Goal: Task Accomplishment & Management: Complete application form

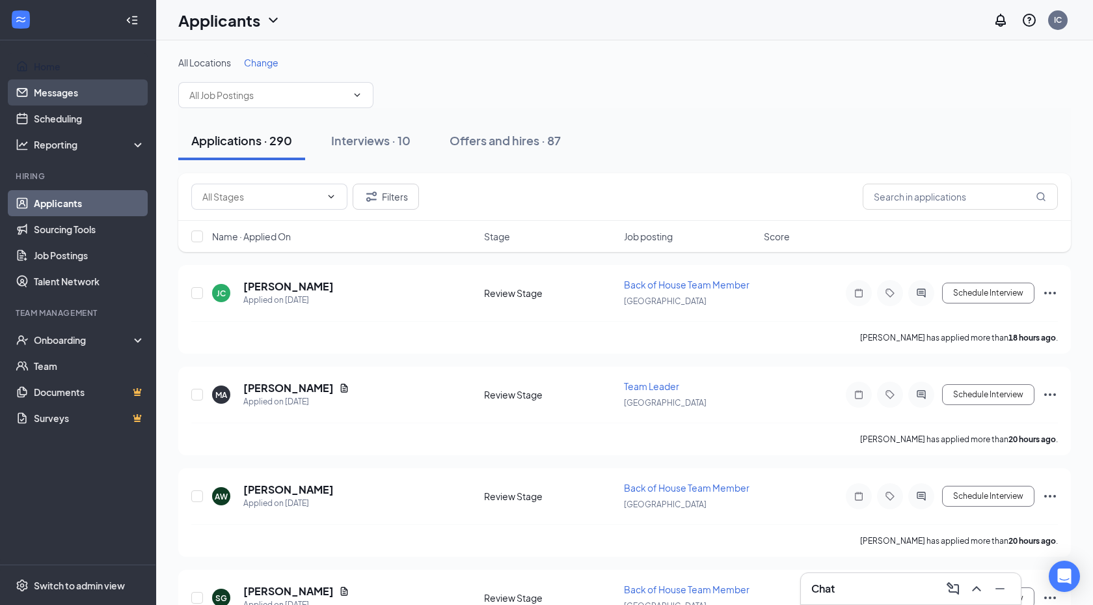
click at [51, 82] on link "Messages" at bounding box center [89, 92] width 111 height 26
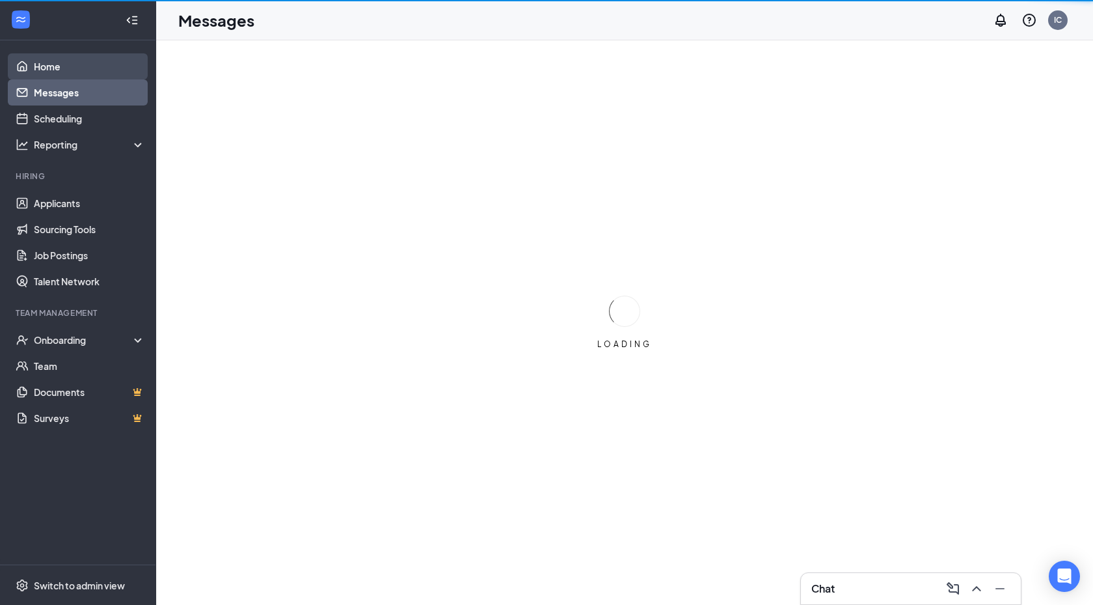
click at [51, 60] on link "Home" at bounding box center [89, 66] width 111 height 26
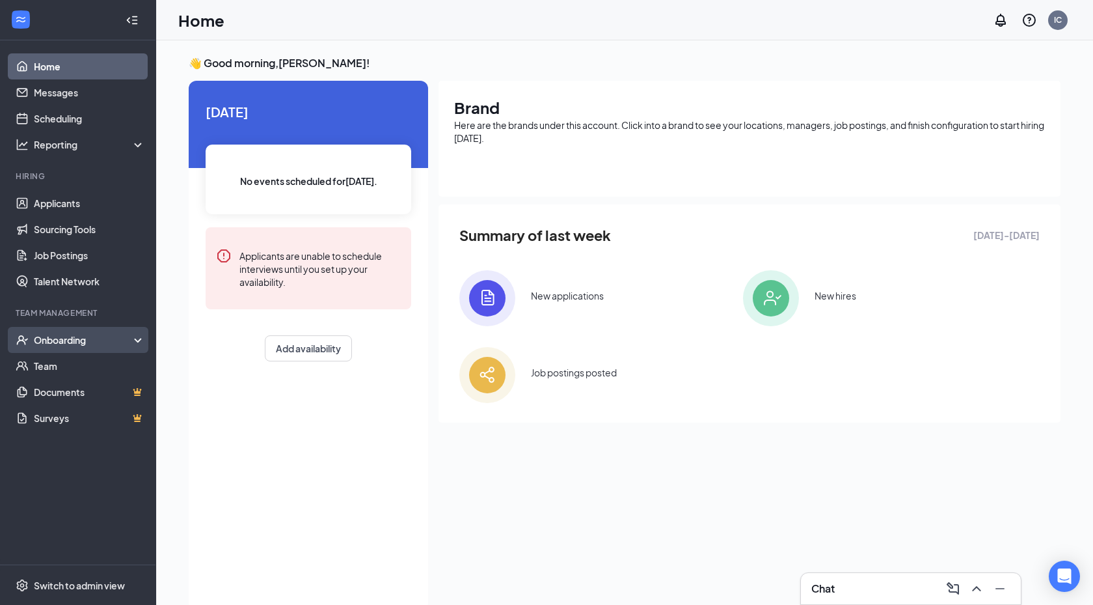
click at [68, 344] on div "Onboarding" at bounding box center [84, 339] width 100 height 13
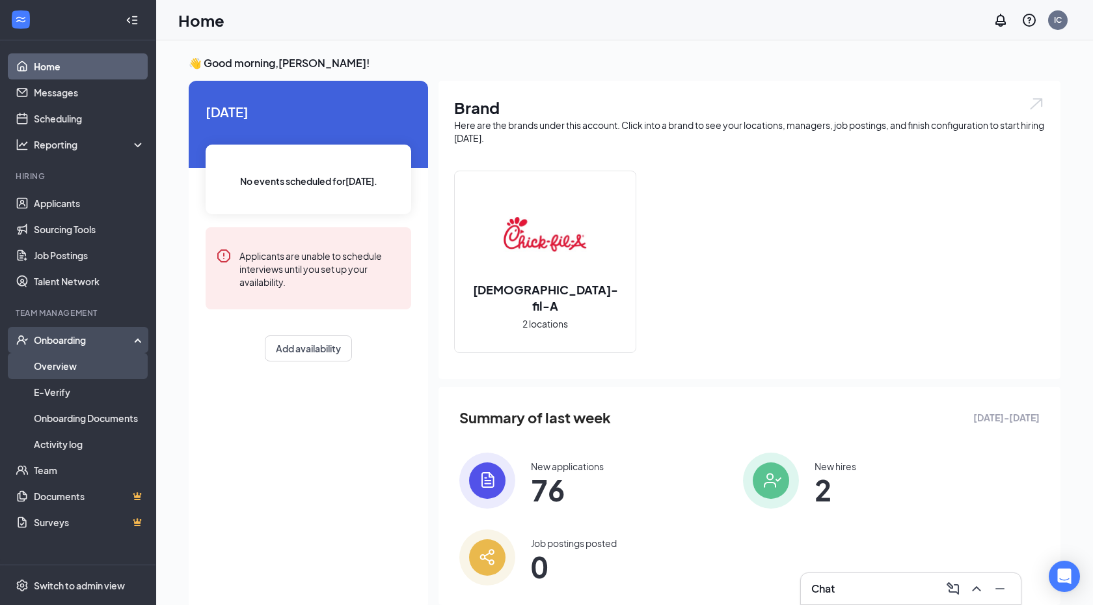
click at [73, 361] on link "Overview" at bounding box center [89, 366] width 111 height 26
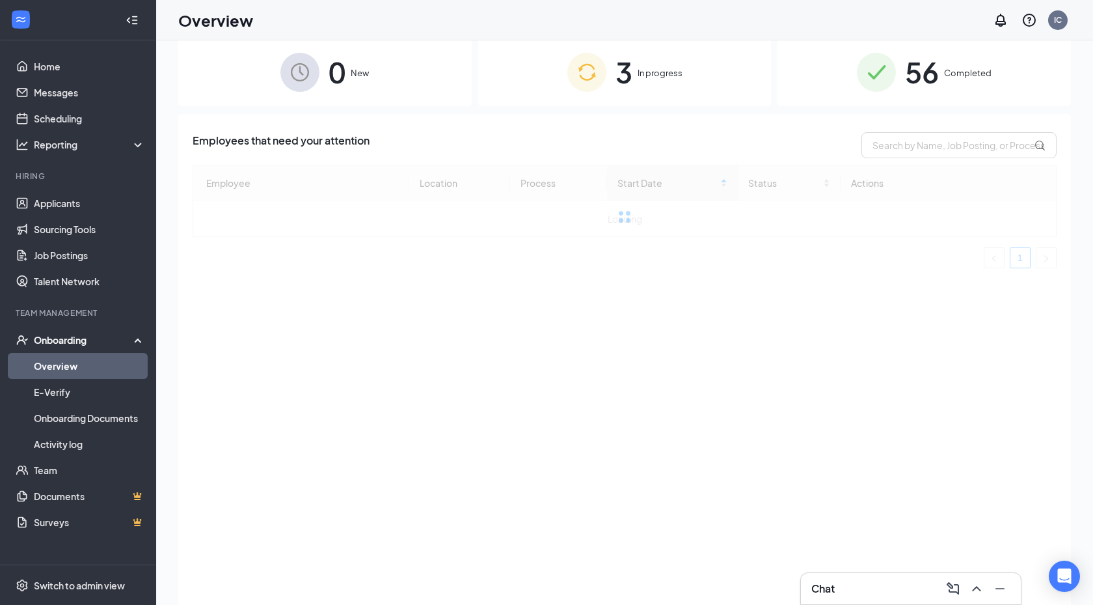
scroll to position [20, 0]
click at [868, 579] on div "Chat" at bounding box center [911, 588] width 199 height 21
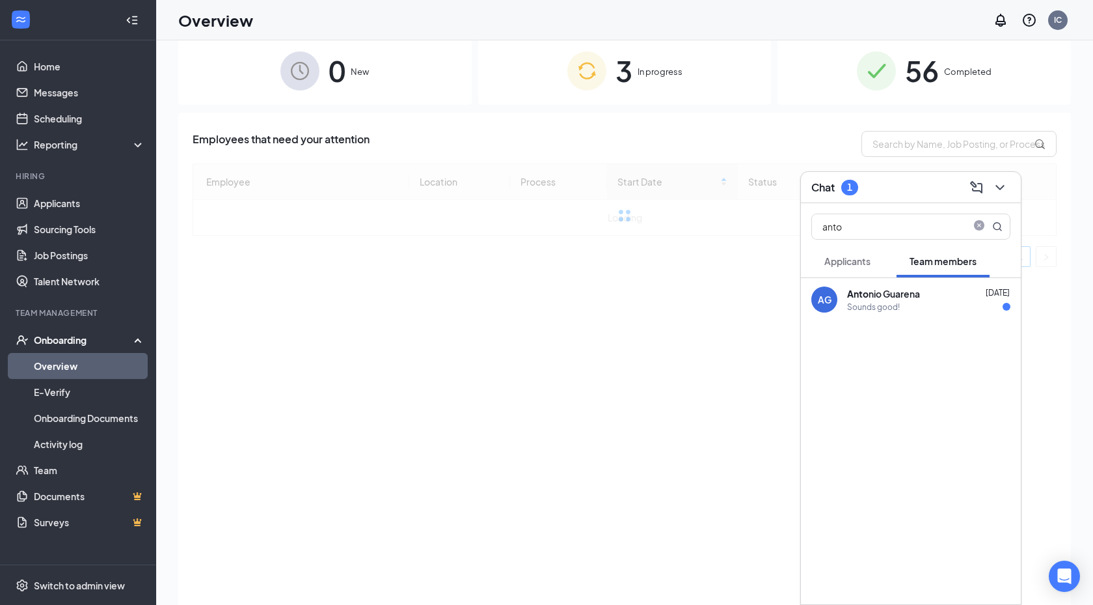
scroll to position [0, 0]
click at [914, 293] on div "Anto nio Guarena" at bounding box center [883, 293] width 73 height 13
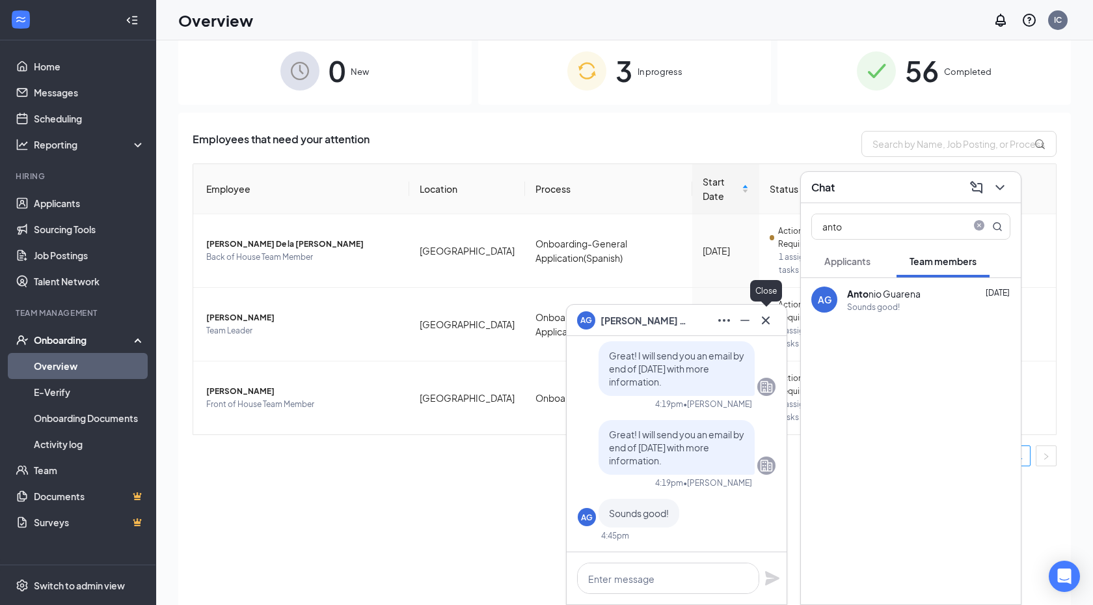
click at [766, 325] on icon "Cross" at bounding box center [766, 320] width 16 height 16
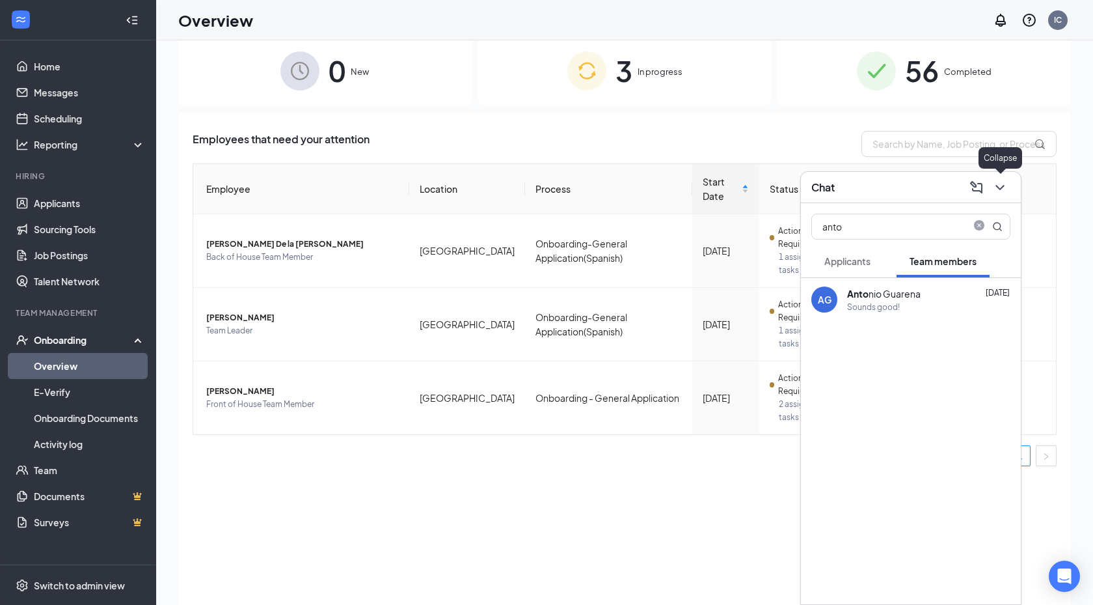
click at [1003, 192] on icon "ChevronDown" at bounding box center [1001, 188] width 16 height 16
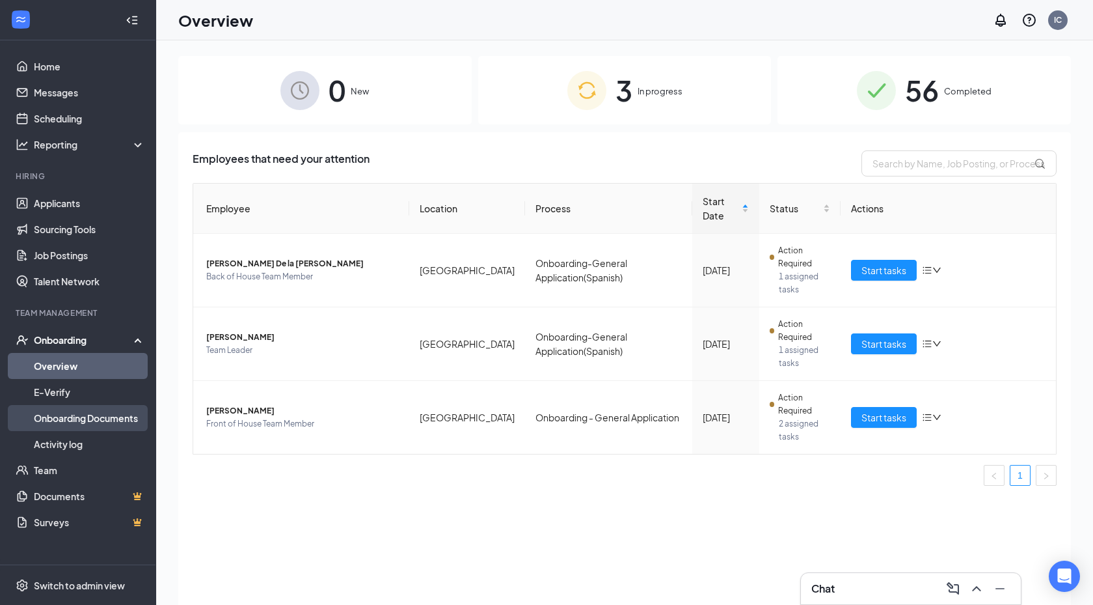
click at [88, 419] on link "Onboarding Documents" at bounding box center [89, 418] width 111 height 26
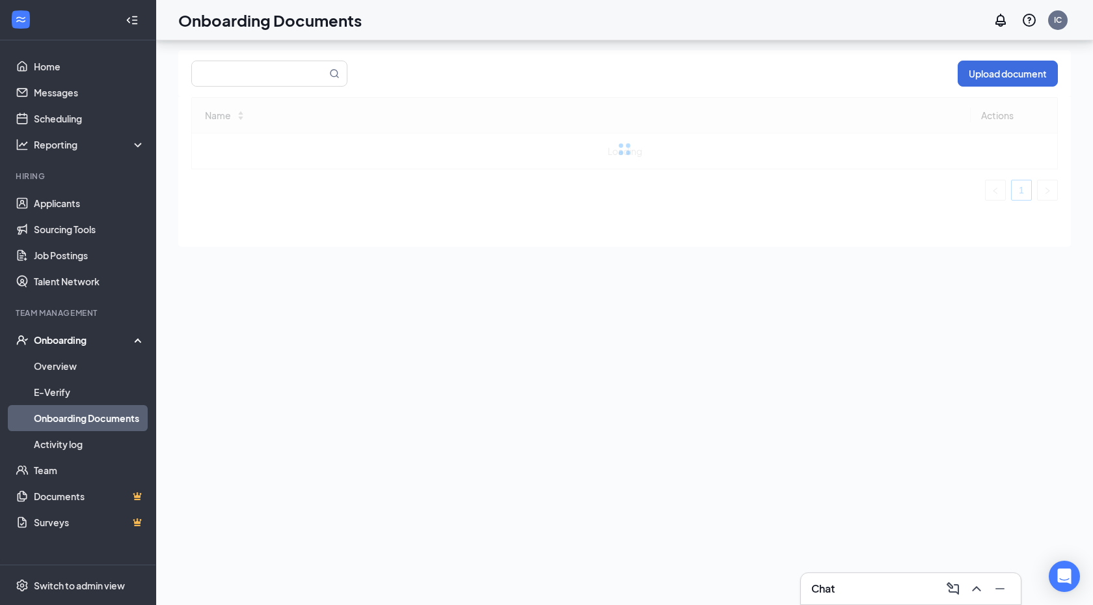
scroll to position [42, 0]
click at [77, 374] on link "Overview" at bounding box center [89, 366] width 111 height 26
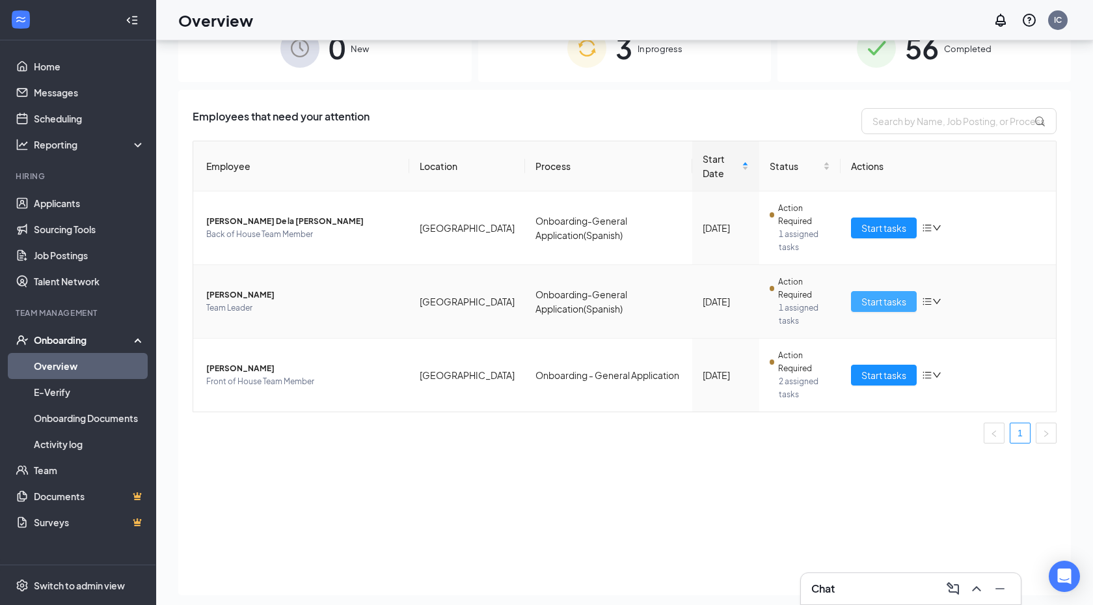
click at [856, 294] on button "Start tasks" at bounding box center [884, 301] width 66 height 21
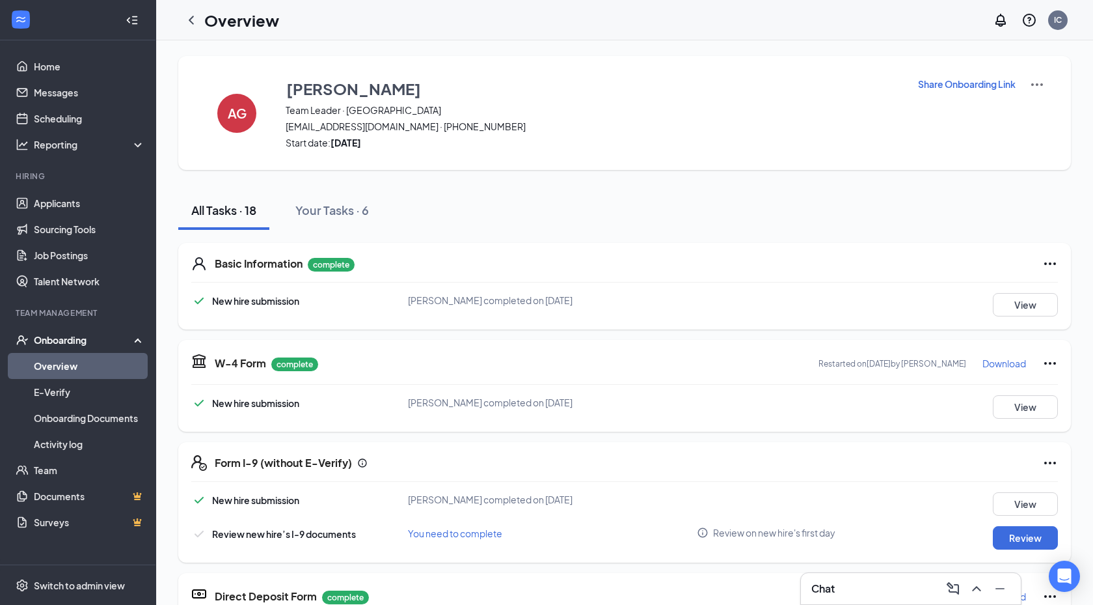
scroll to position [60, 0]
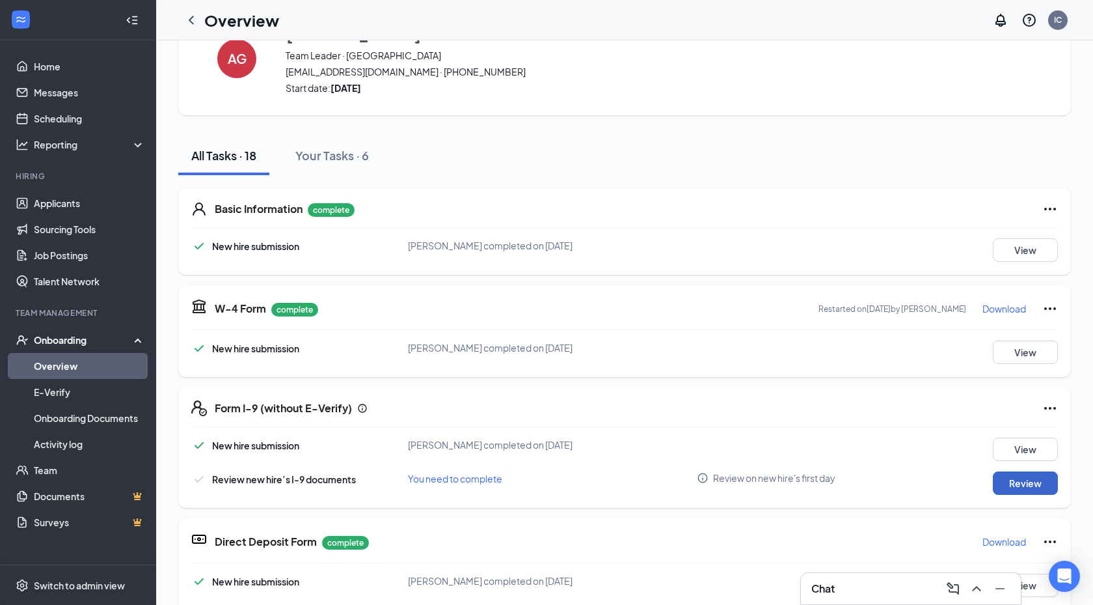
click at [1032, 472] on button "Review" at bounding box center [1025, 482] width 65 height 23
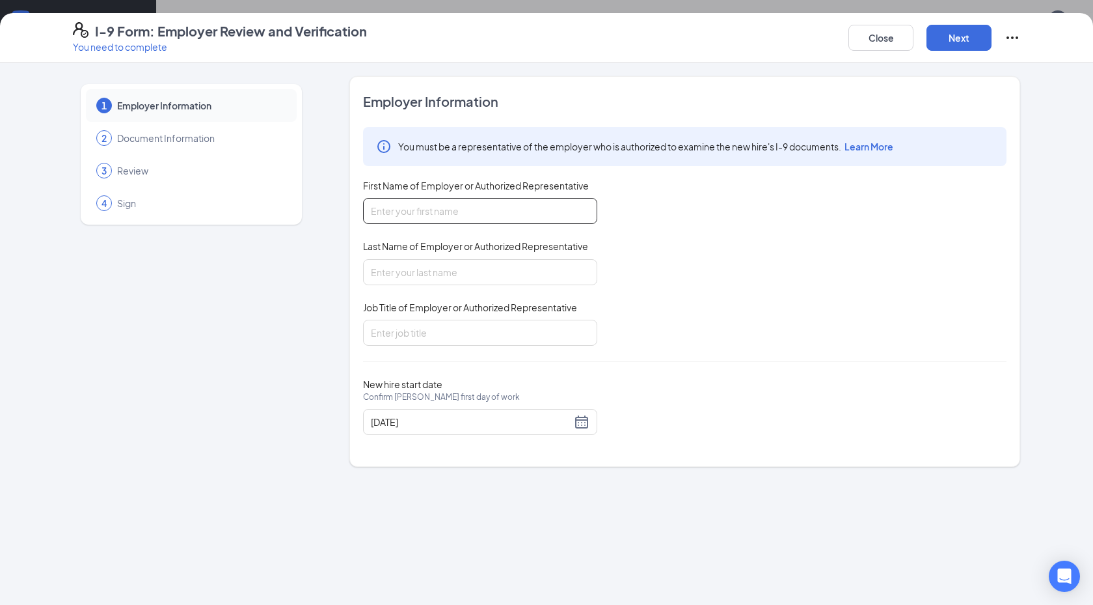
click at [465, 204] on input "First Name of Employer or Authorized Representative" at bounding box center [480, 211] width 234 height 26
type input "[PERSON_NAME]"
click at [433, 279] on input "Last Name of Employer or Authorized Representative" at bounding box center [480, 272] width 234 height 26
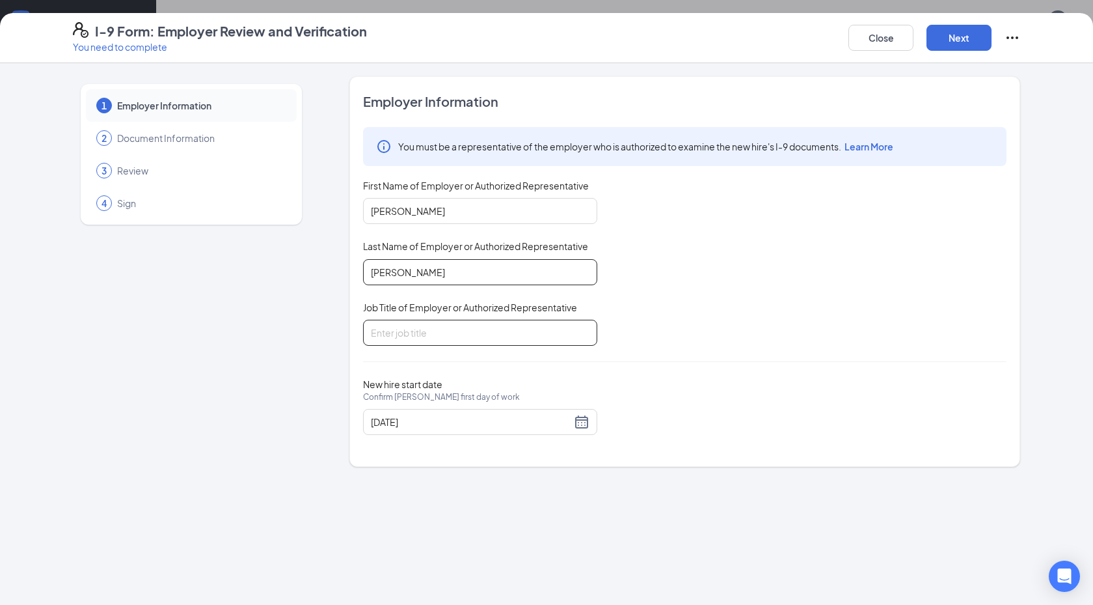
type input "[PERSON_NAME]"
click at [431, 329] on input "Job Title of Employer or Authorized Representative" at bounding box center [480, 333] width 234 height 26
type input "HR Director"
click at [651, 350] on div "Employer Information You must be a representative of the employer who is author…" at bounding box center [685, 271] width 644 height 358
click at [955, 31] on button "Next" at bounding box center [959, 38] width 65 height 26
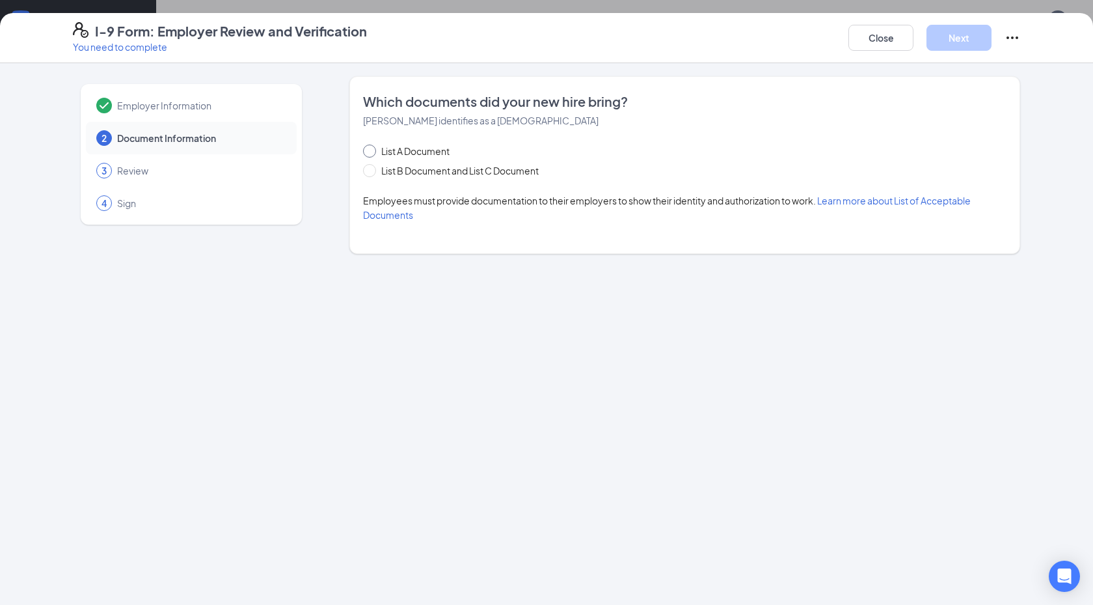
click at [371, 154] on span at bounding box center [369, 150] width 13 height 13
click at [371, 154] on input "List A Document" at bounding box center [367, 148] width 9 height 9
radio input "true"
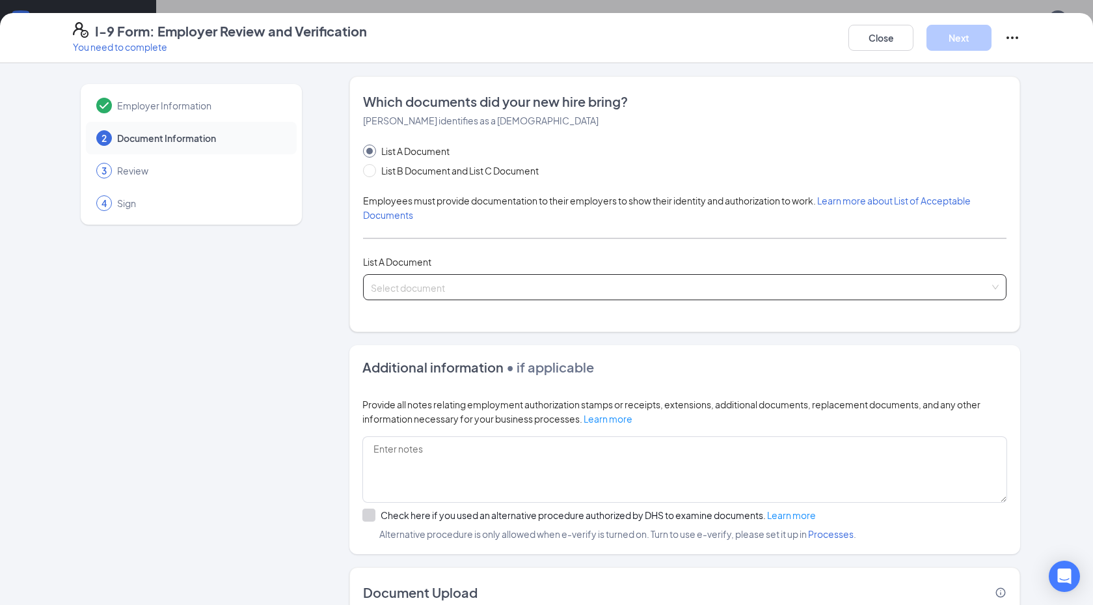
click at [428, 299] on div "Select document" at bounding box center [685, 287] width 644 height 26
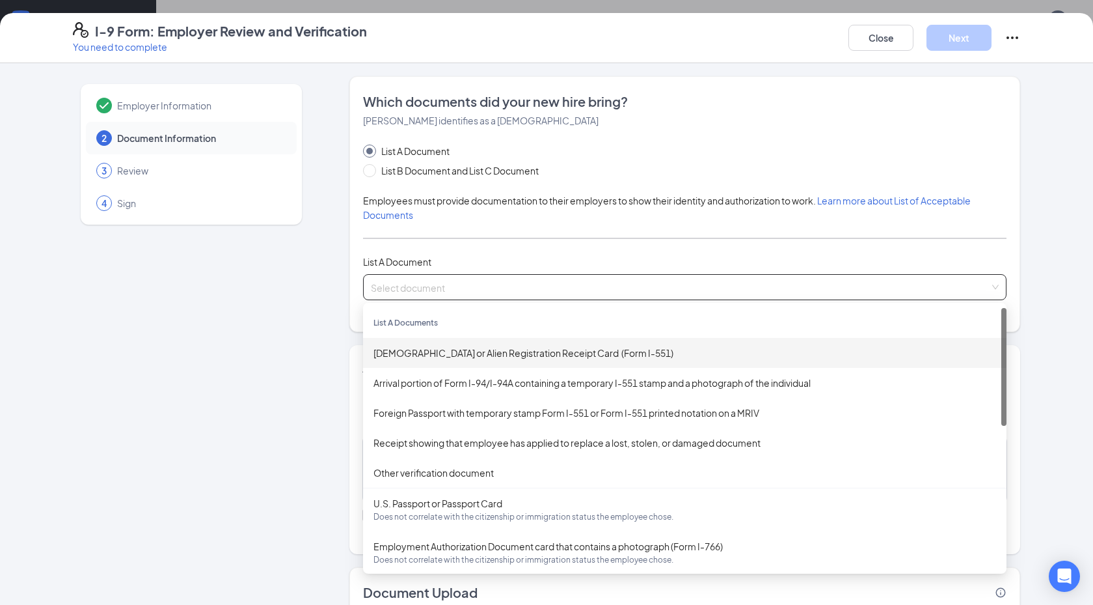
click at [433, 346] on div "[DEMOGRAPHIC_DATA] or Alien Registration Receipt Card (Form I-551)" at bounding box center [685, 353] width 623 height 14
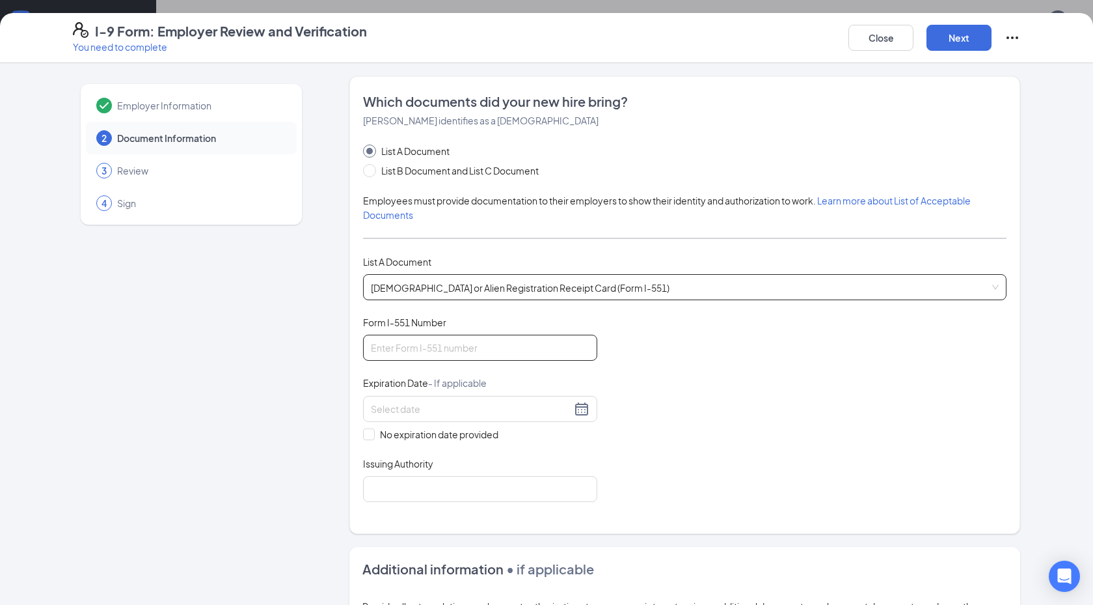
click at [452, 351] on input "Form I-551 Number" at bounding box center [480, 348] width 234 height 26
type input "WAC0809714243"
click at [452, 413] on input at bounding box center [471, 409] width 200 height 14
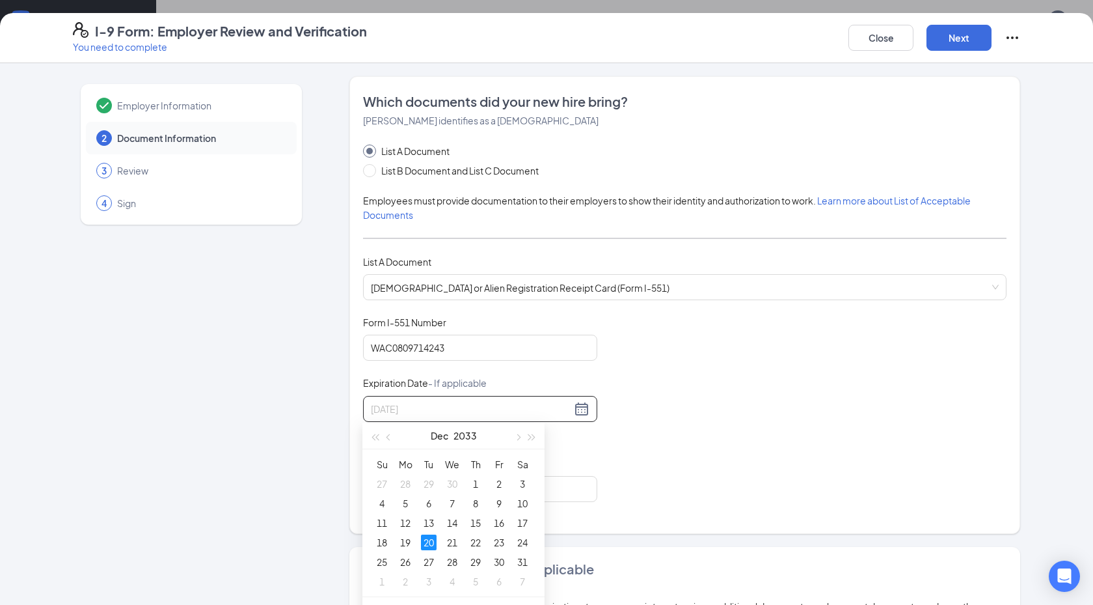
click at [430, 541] on div "20" at bounding box center [429, 542] width 16 height 16
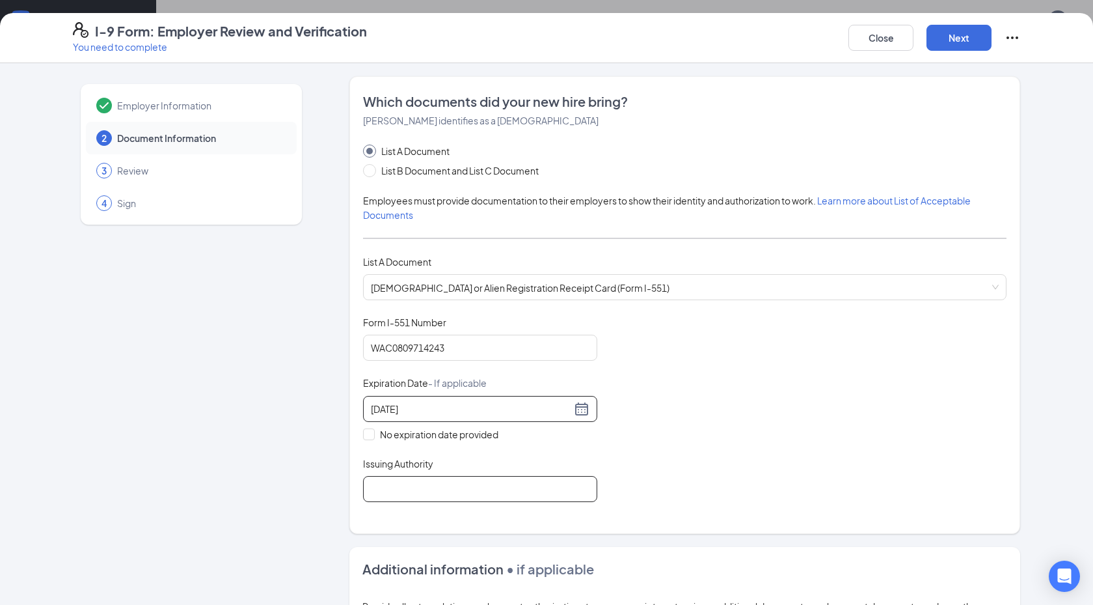
type input "[DATE]"
click at [399, 496] on input "Issuing Authority" at bounding box center [480, 489] width 234 height 26
type input "USCIS"
click at [669, 366] on div "Document Title [DEMOGRAPHIC_DATA] or Alien Registration Receipt Card (Form I-55…" at bounding box center [685, 409] width 644 height 186
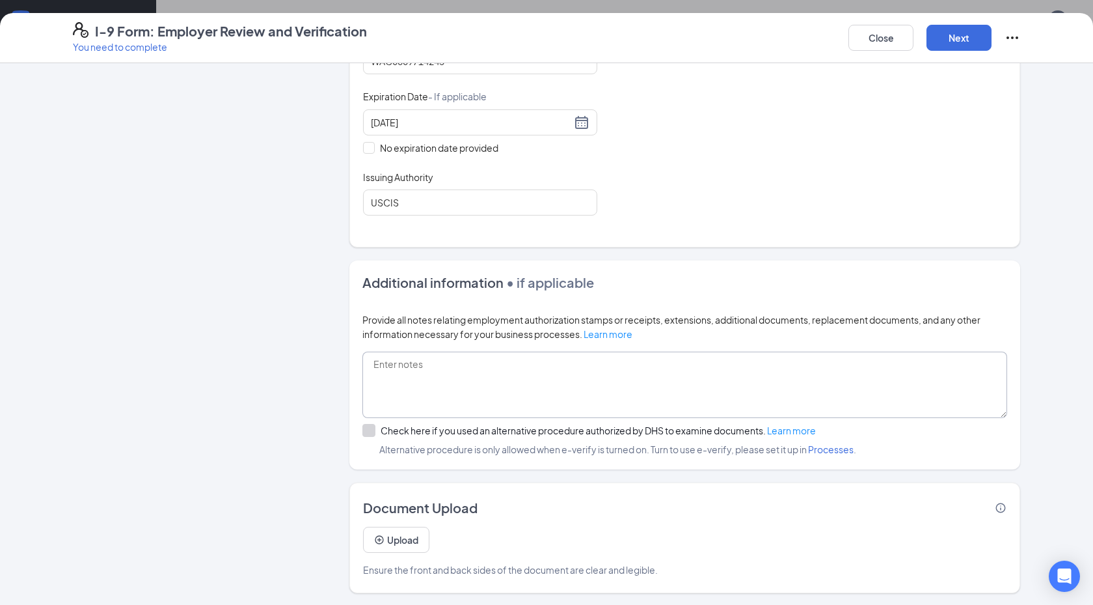
scroll to position [13, 0]
drag, startPoint x: 782, startPoint y: 387, endPoint x: 859, endPoint y: 260, distance: 148.7
click at [786, 381] on textarea at bounding box center [685, 384] width 645 height 66
click at [962, 42] on button "Next" at bounding box center [959, 38] width 65 height 26
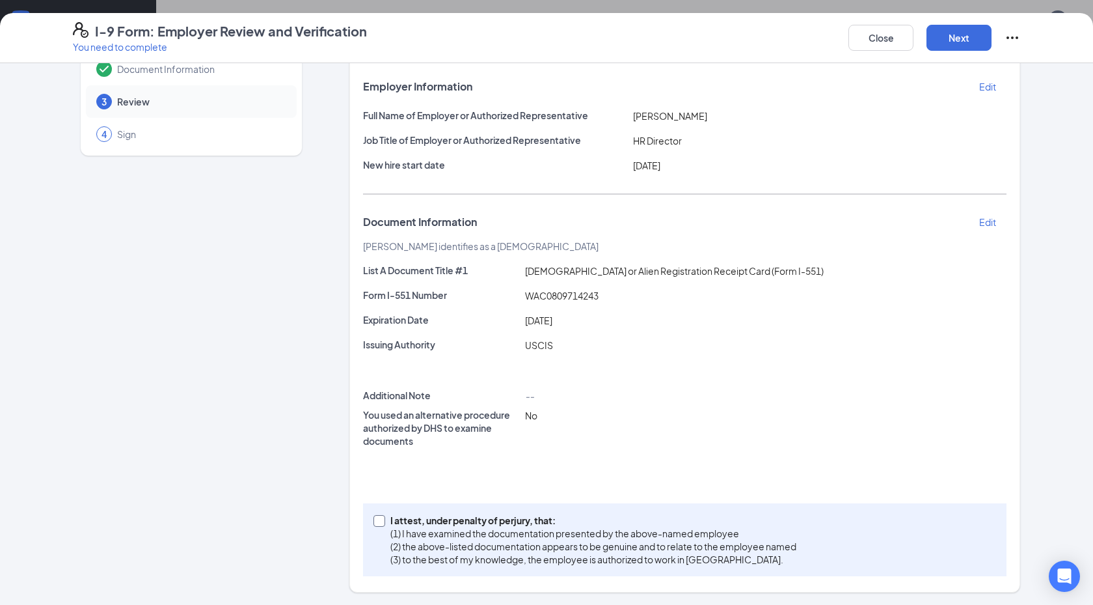
click at [380, 522] on input "I attest, under penalty of [PERSON_NAME], that: (1) I have examined the documen…" at bounding box center [378, 519] width 9 height 9
checkbox input "true"
click at [950, 38] on button "Next" at bounding box center [959, 38] width 65 height 26
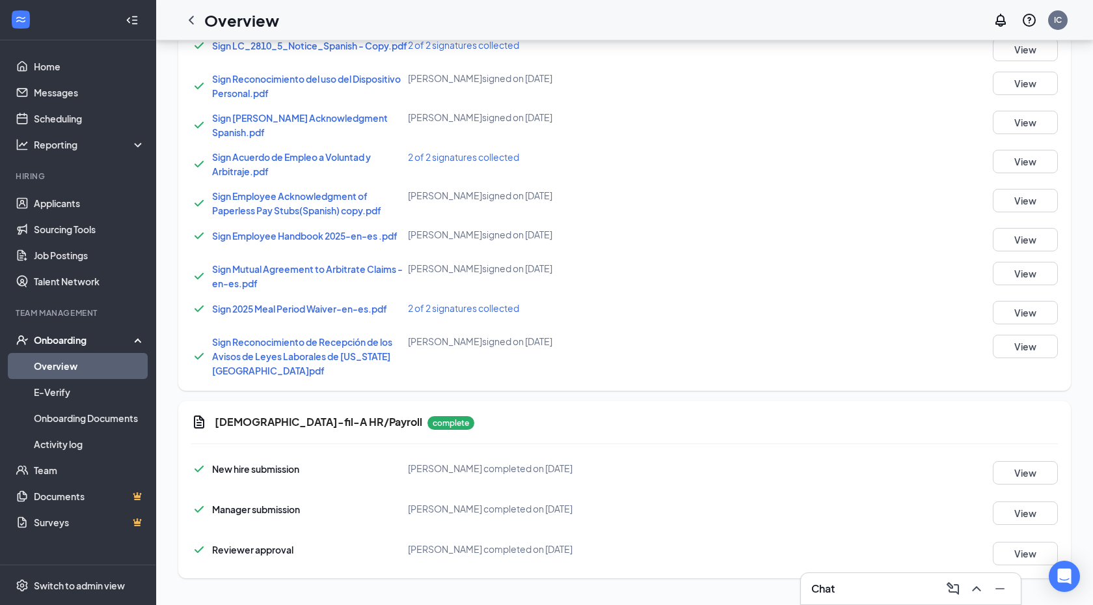
scroll to position [795, 0]
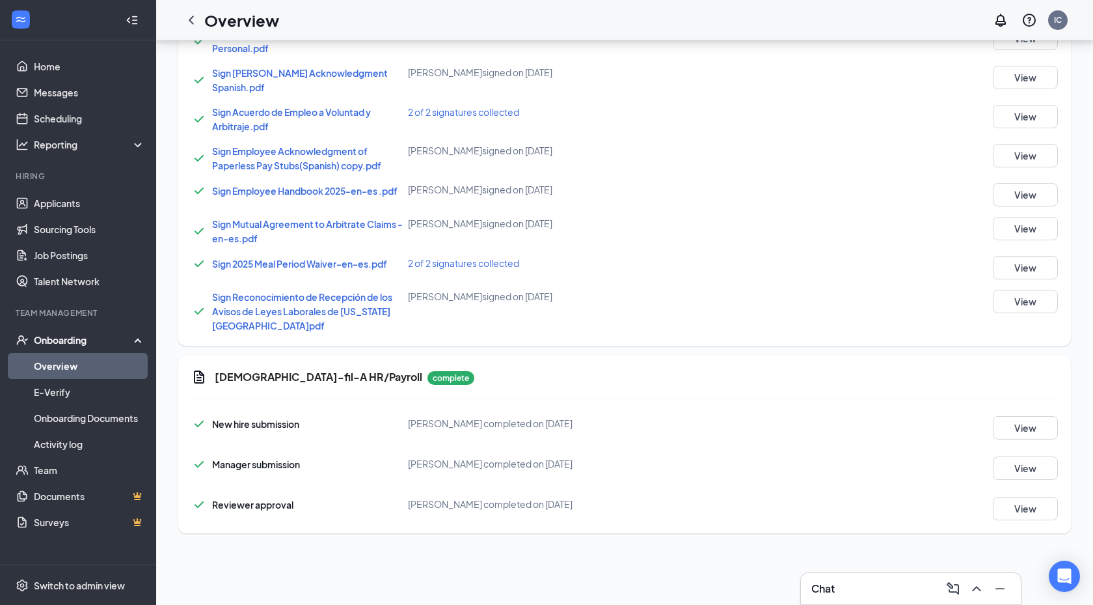
click at [105, 361] on link "Overview" at bounding box center [89, 366] width 111 height 26
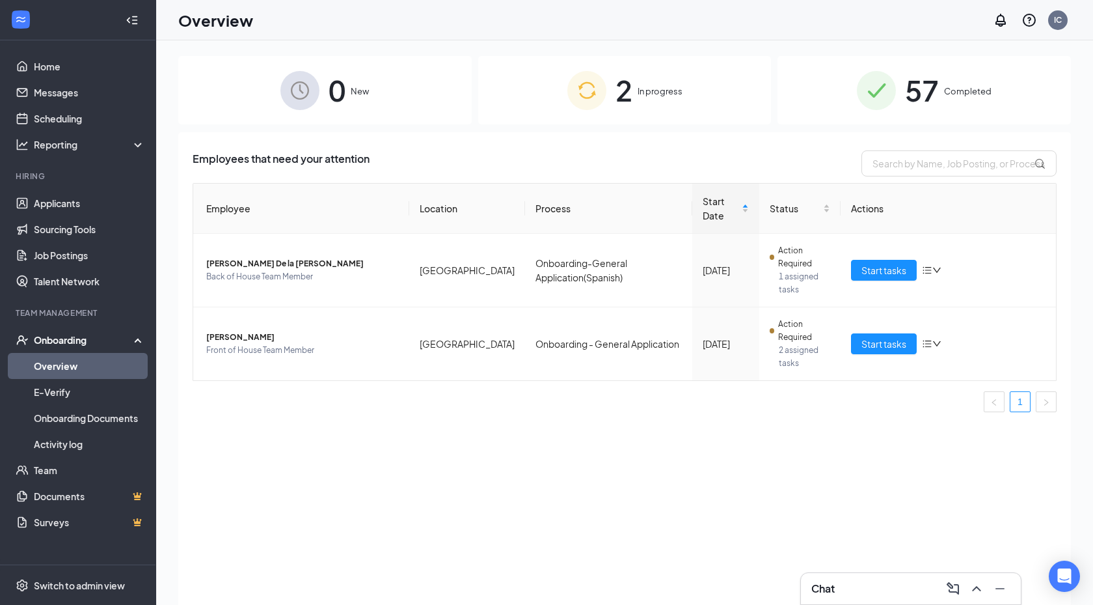
click at [92, 366] on link "Overview" at bounding box center [89, 366] width 111 height 26
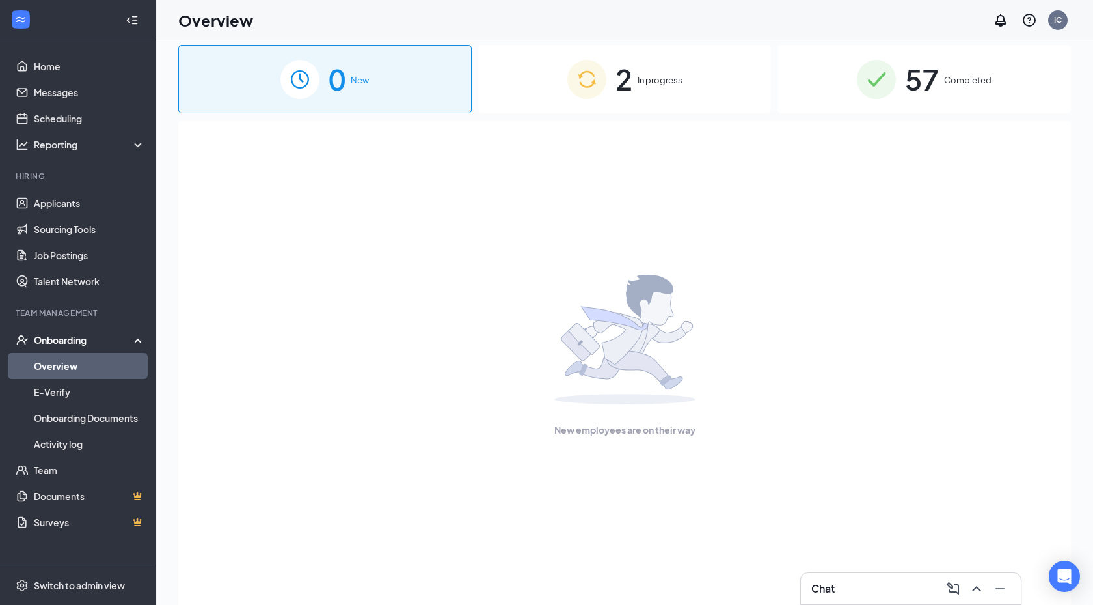
scroll to position [12, 0]
click at [665, 98] on div "2 In progress" at bounding box center [625, 78] width 294 height 68
